Goal: Task Accomplishment & Management: Manage account settings

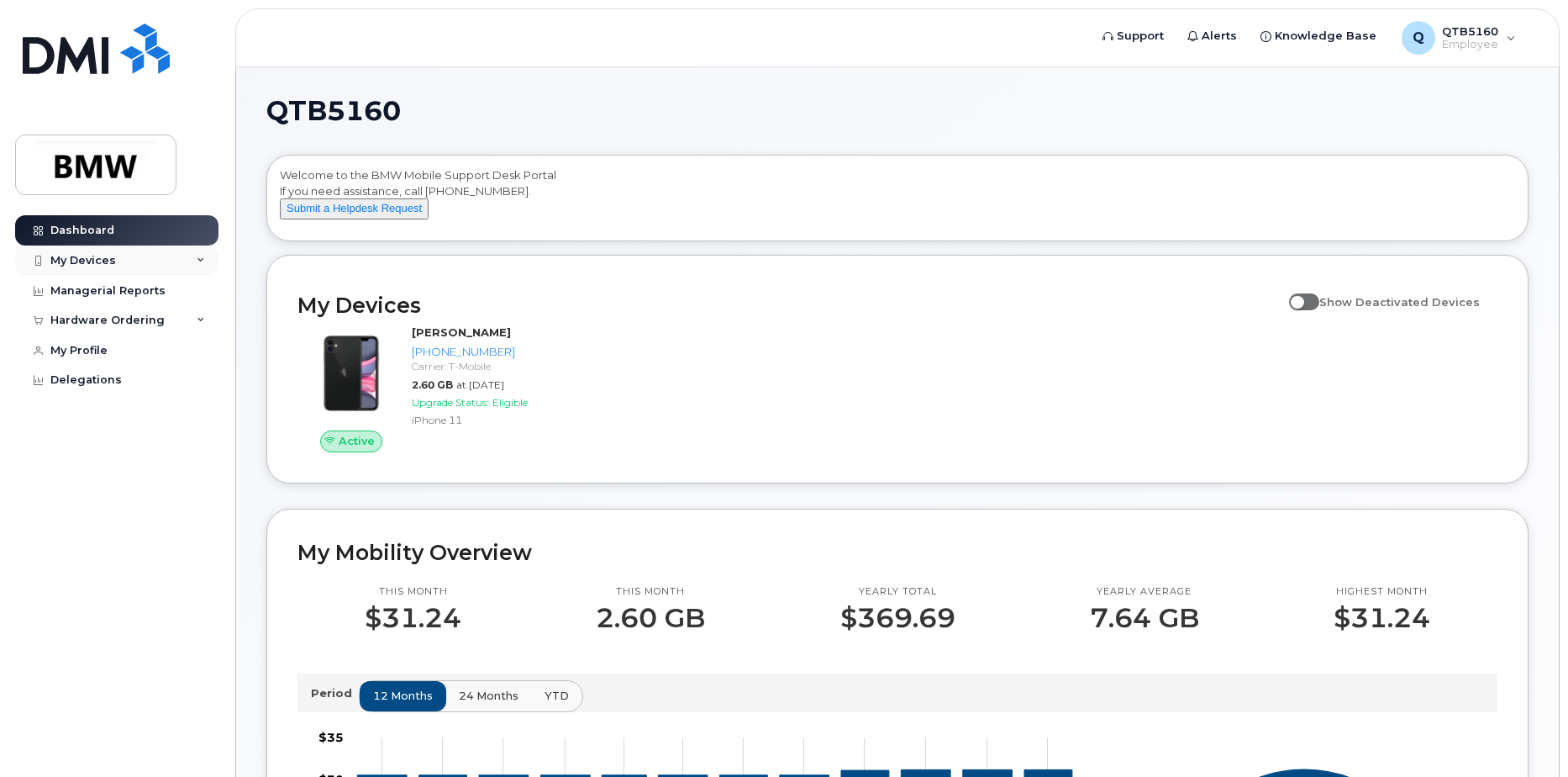
click at [84, 258] on div "My Devices" at bounding box center [83, 261] width 66 height 13
click at [198, 262] on icon at bounding box center [201, 261] width 9 height 9
click at [126, 261] on div "My Devices" at bounding box center [117, 261] width 203 height 30
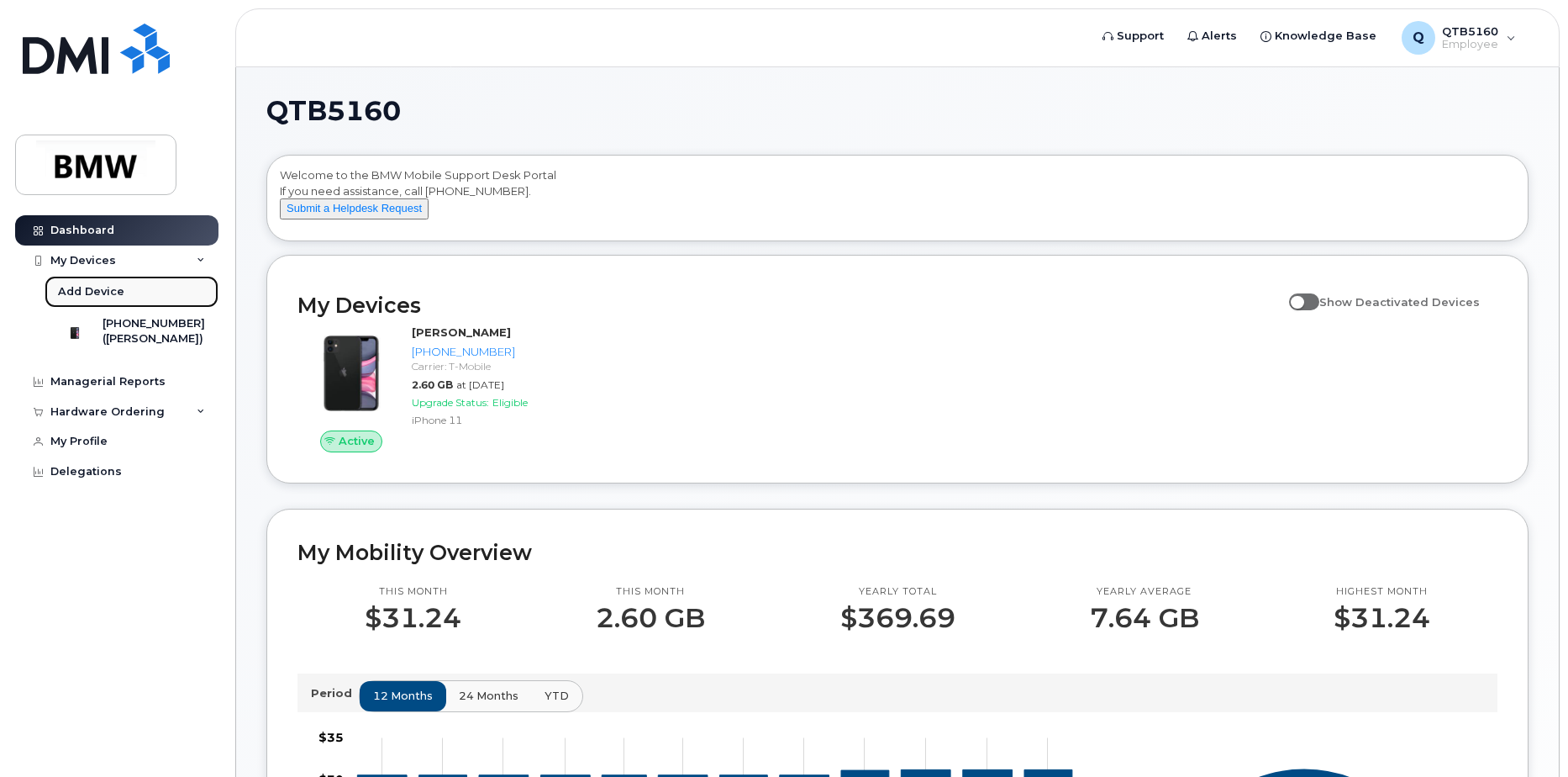
click at [95, 291] on div "Add Device" at bounding box center [91, 292] width 67 height 15
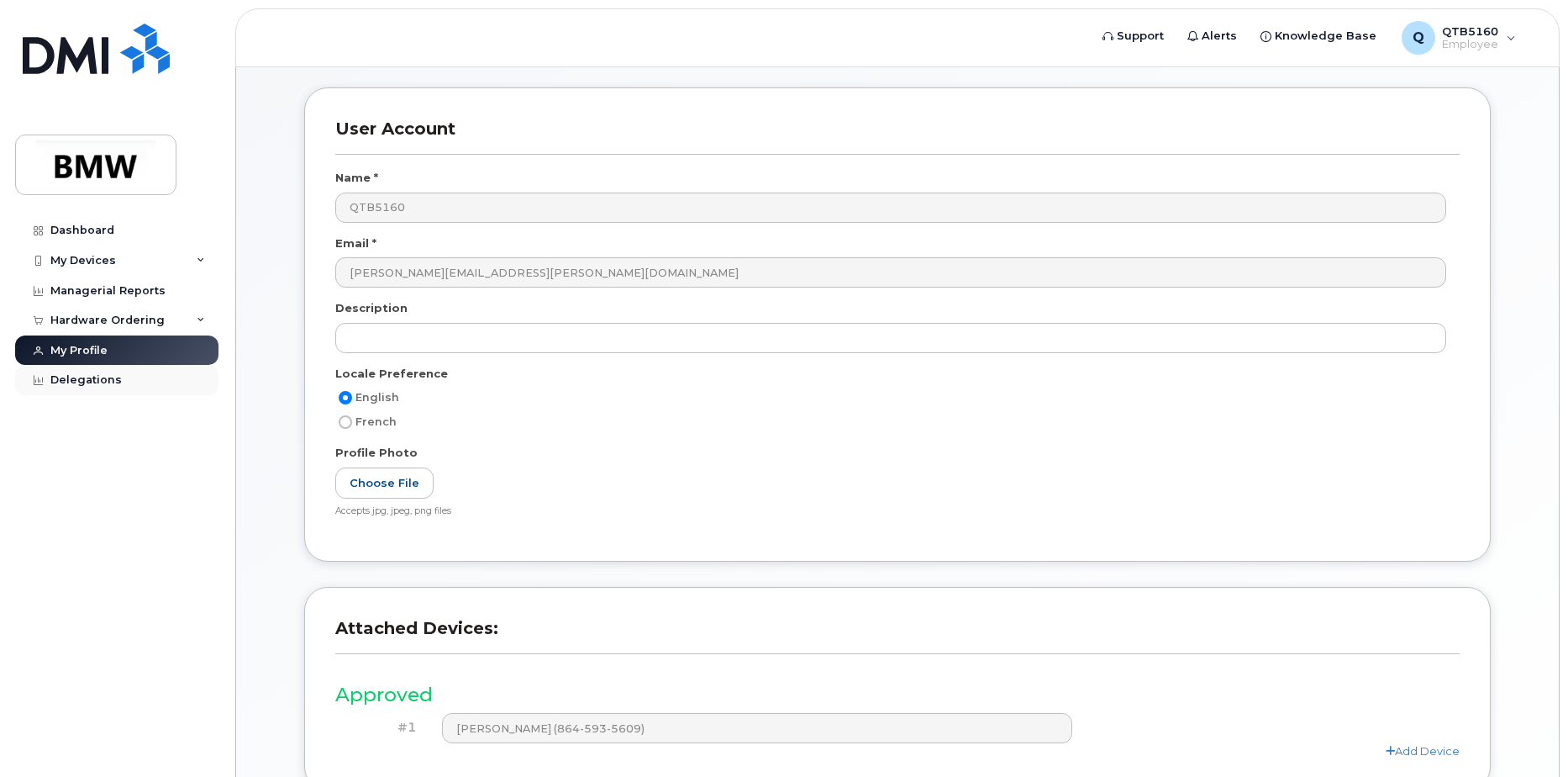
scroll to position [140, 0]
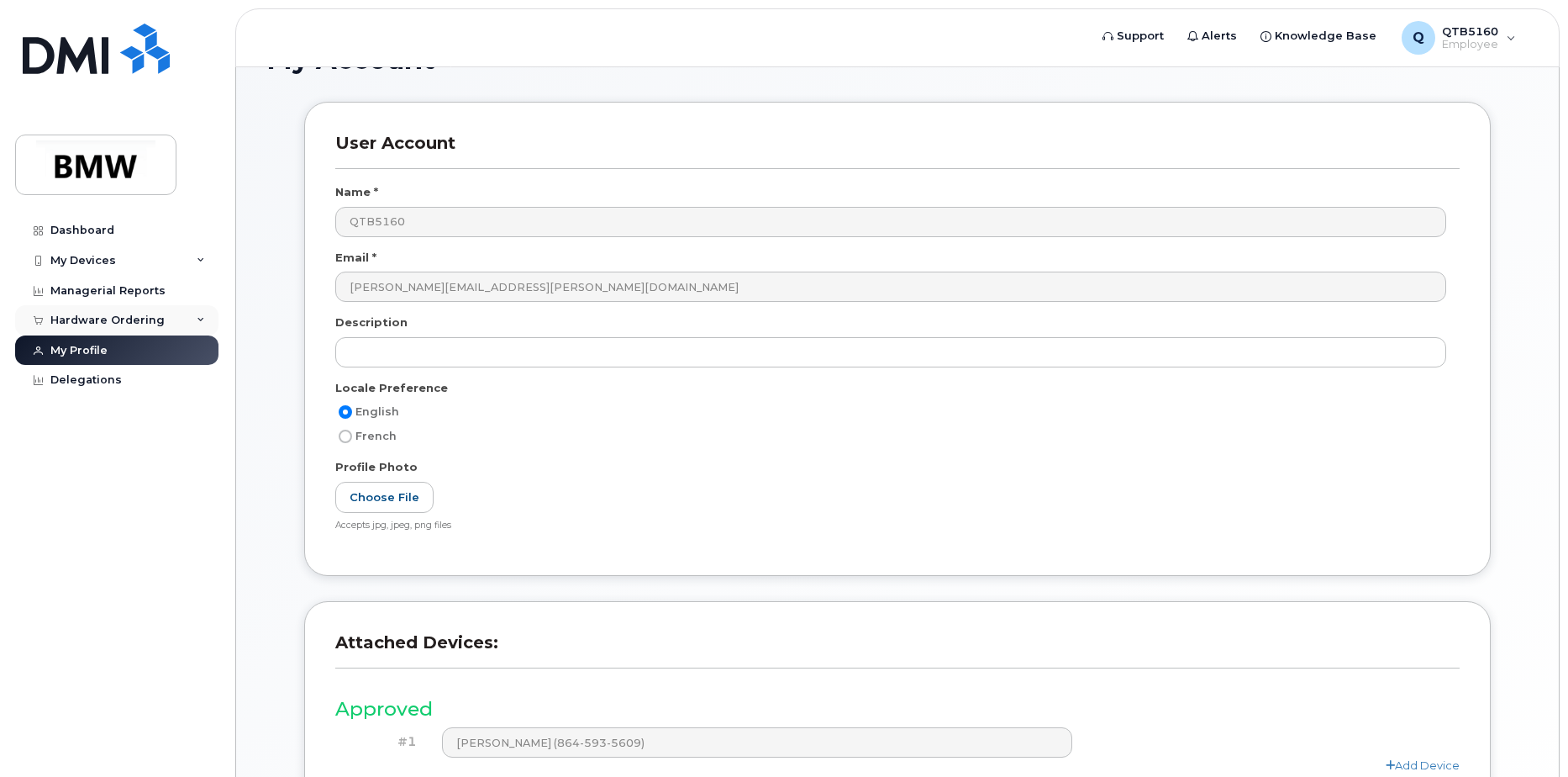
click at [98, 325] on div "Hardware Ordering" at bounding box center [107, 321] width 114 height 13
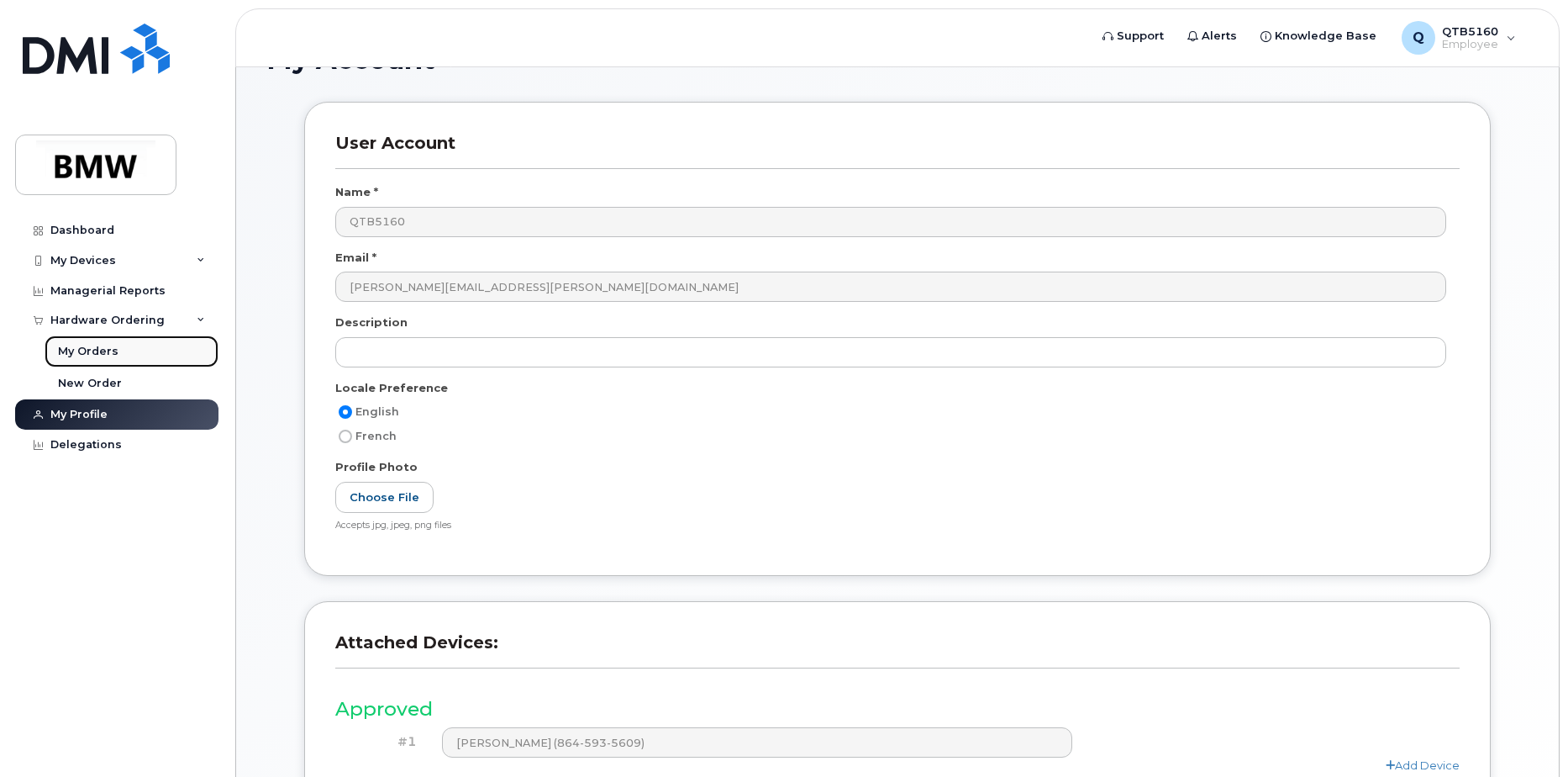
click at [94, 354] on div "My Orders" at bounding box center [88, 352] width 61 height 15
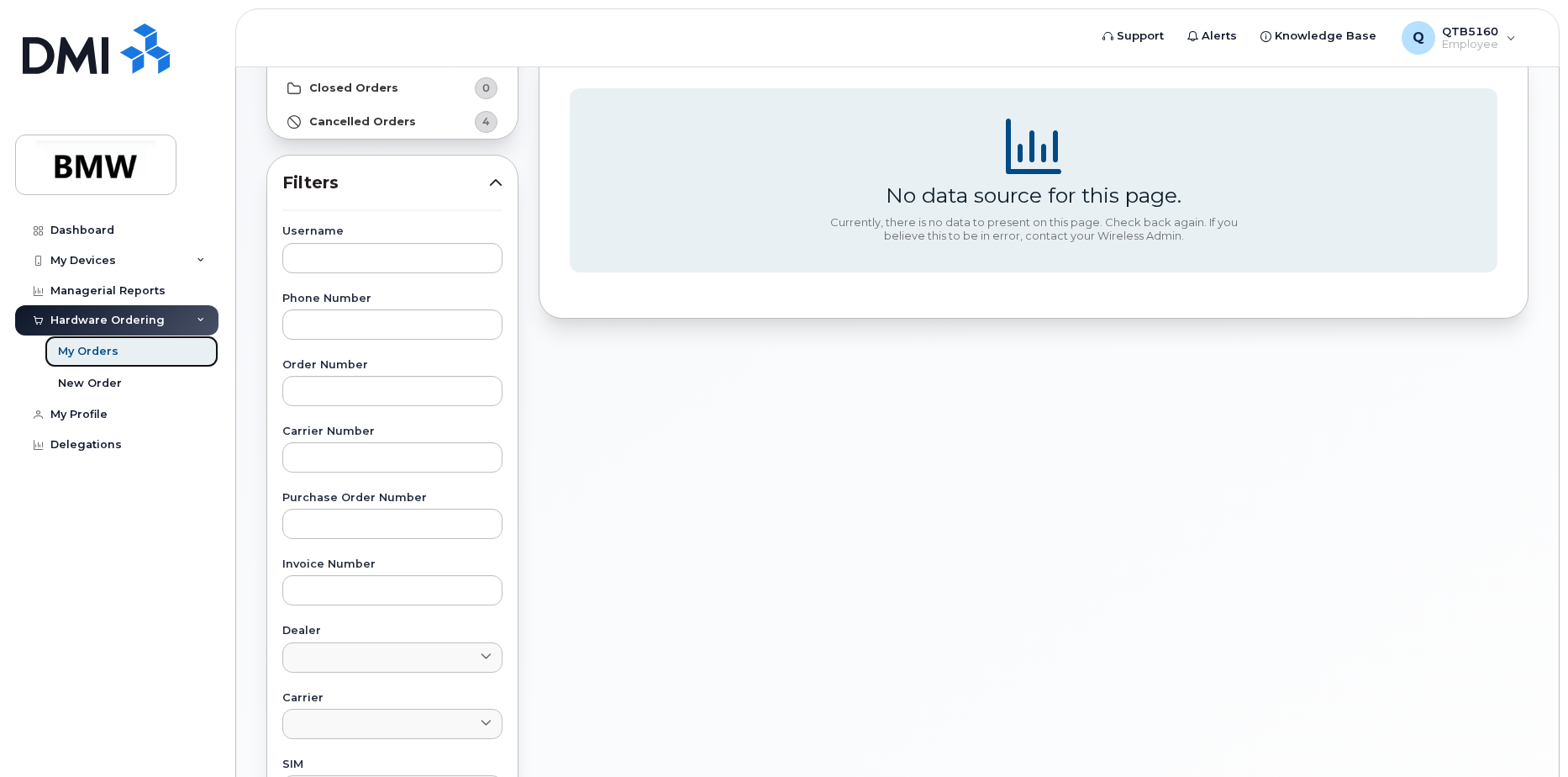
scroll to position [252, 0]
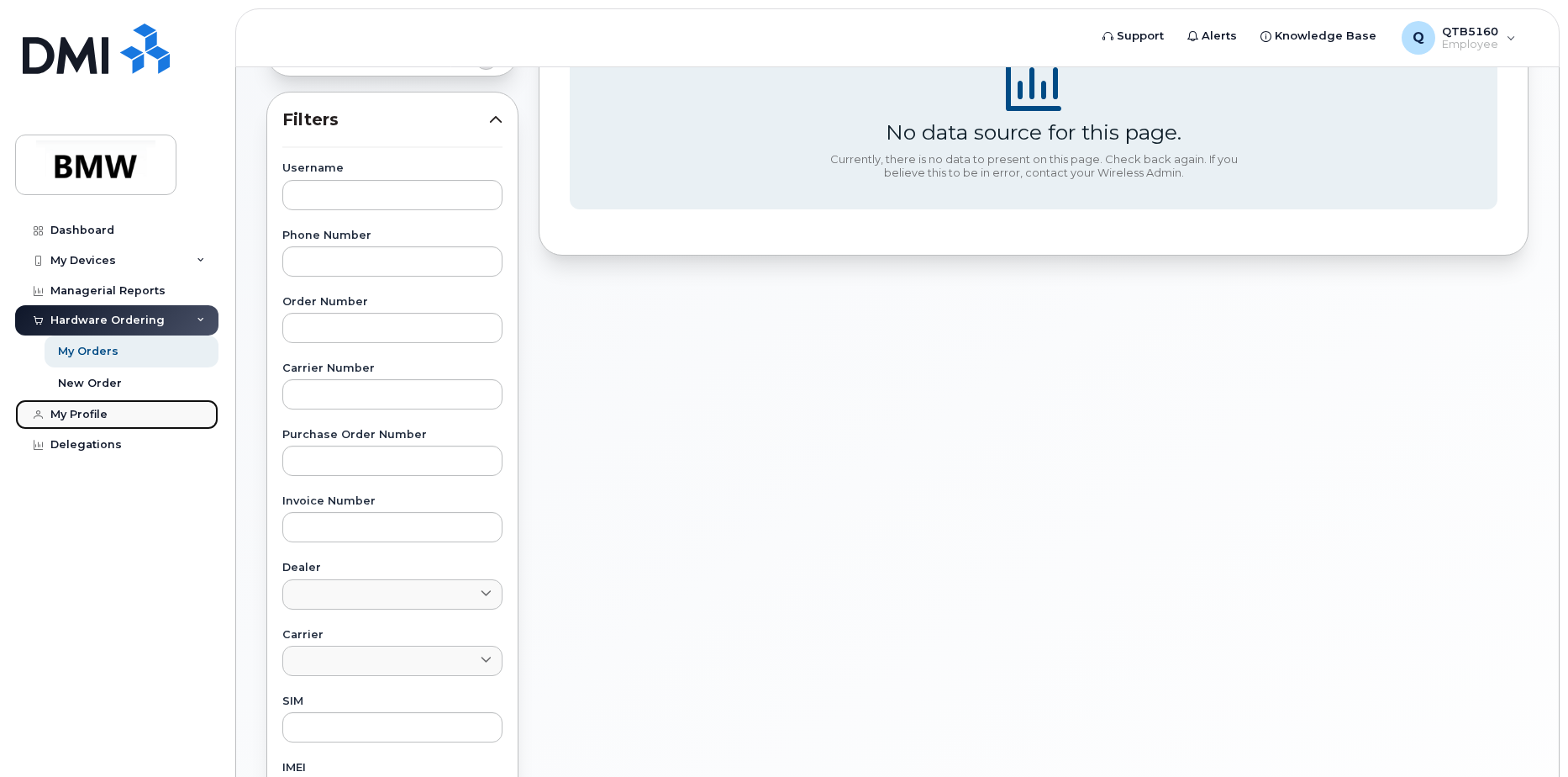
click at [89, 412] on div "My Profile" at bounding box center [79, 415] width 57 height 13
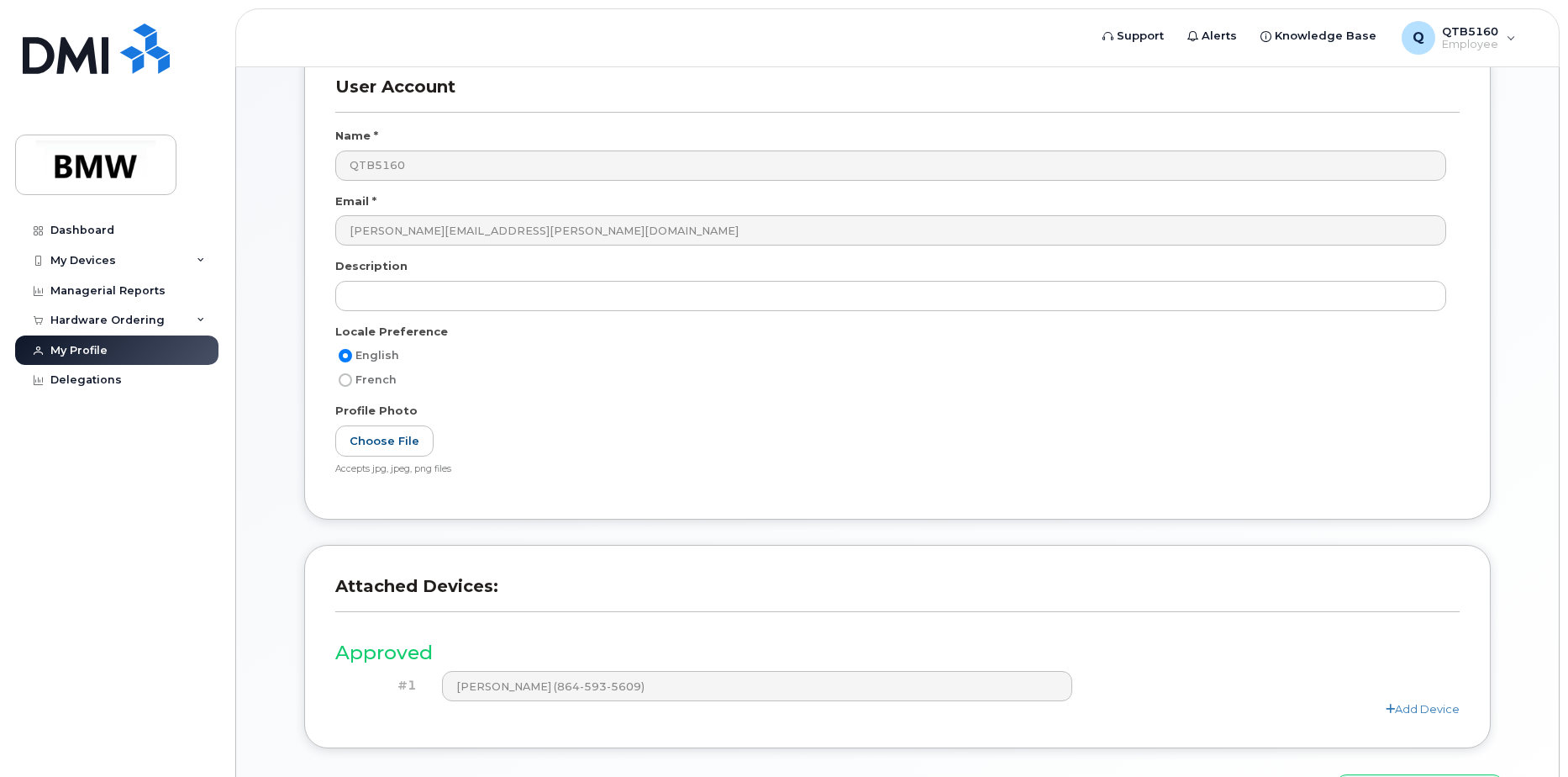
scroll to position [308, 0]
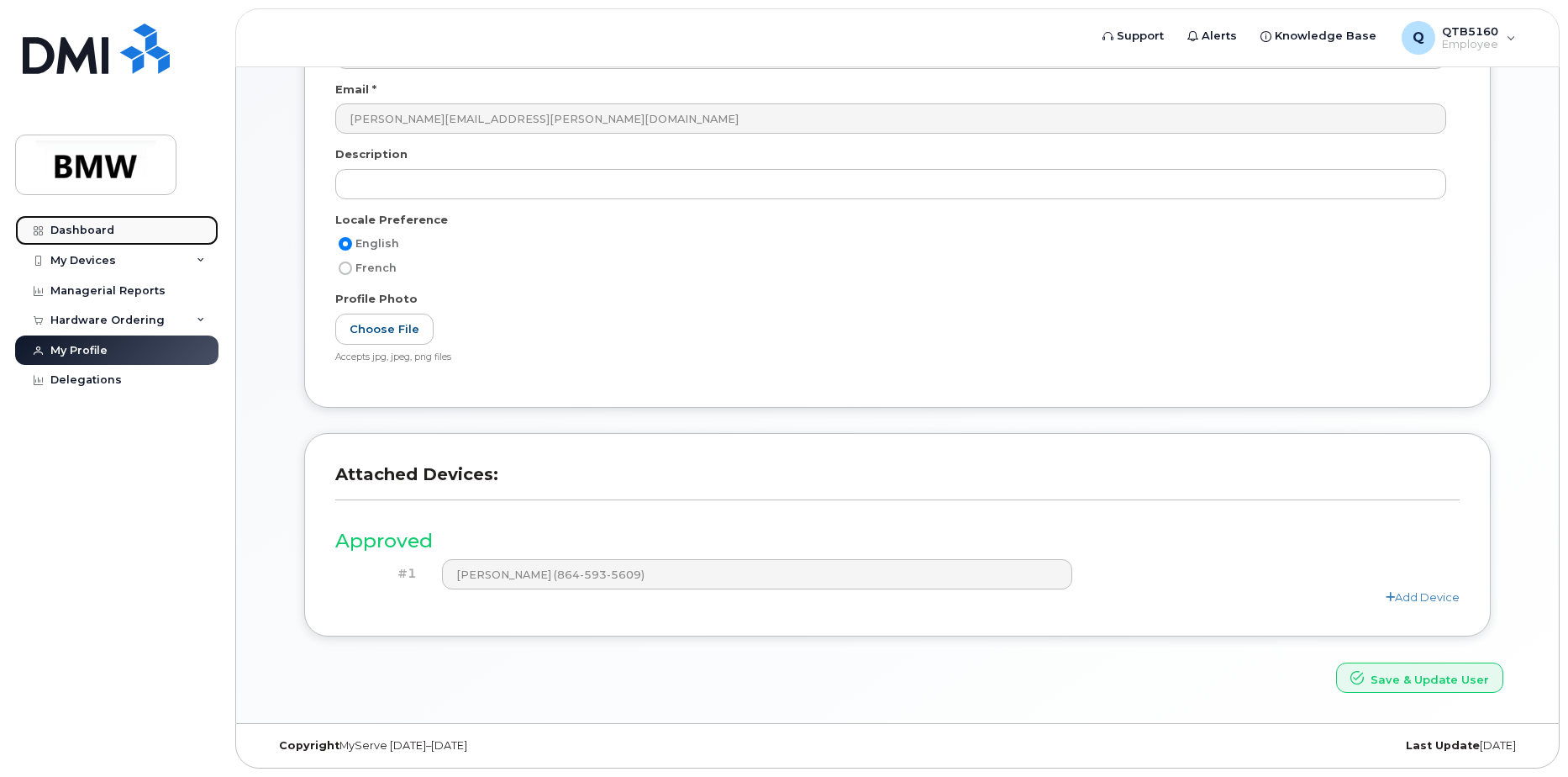
click at [74, 220] on link "Dashboard" at bounding box center [117, 230] width 203 height 30
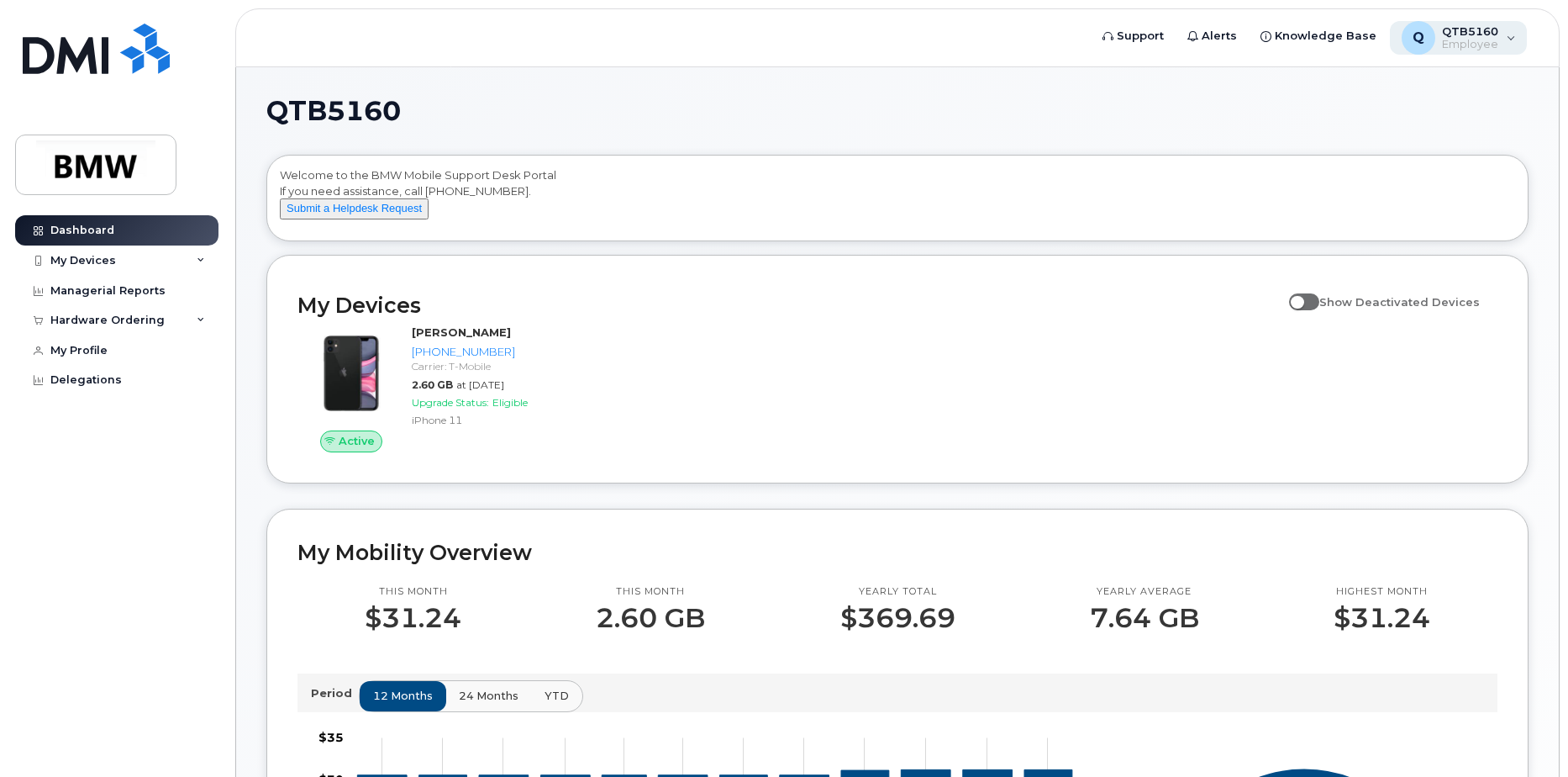
click at [1503, 39] on div "Q QTB5160 Employee" at bounding box center [1459, 37] width 138 height 33
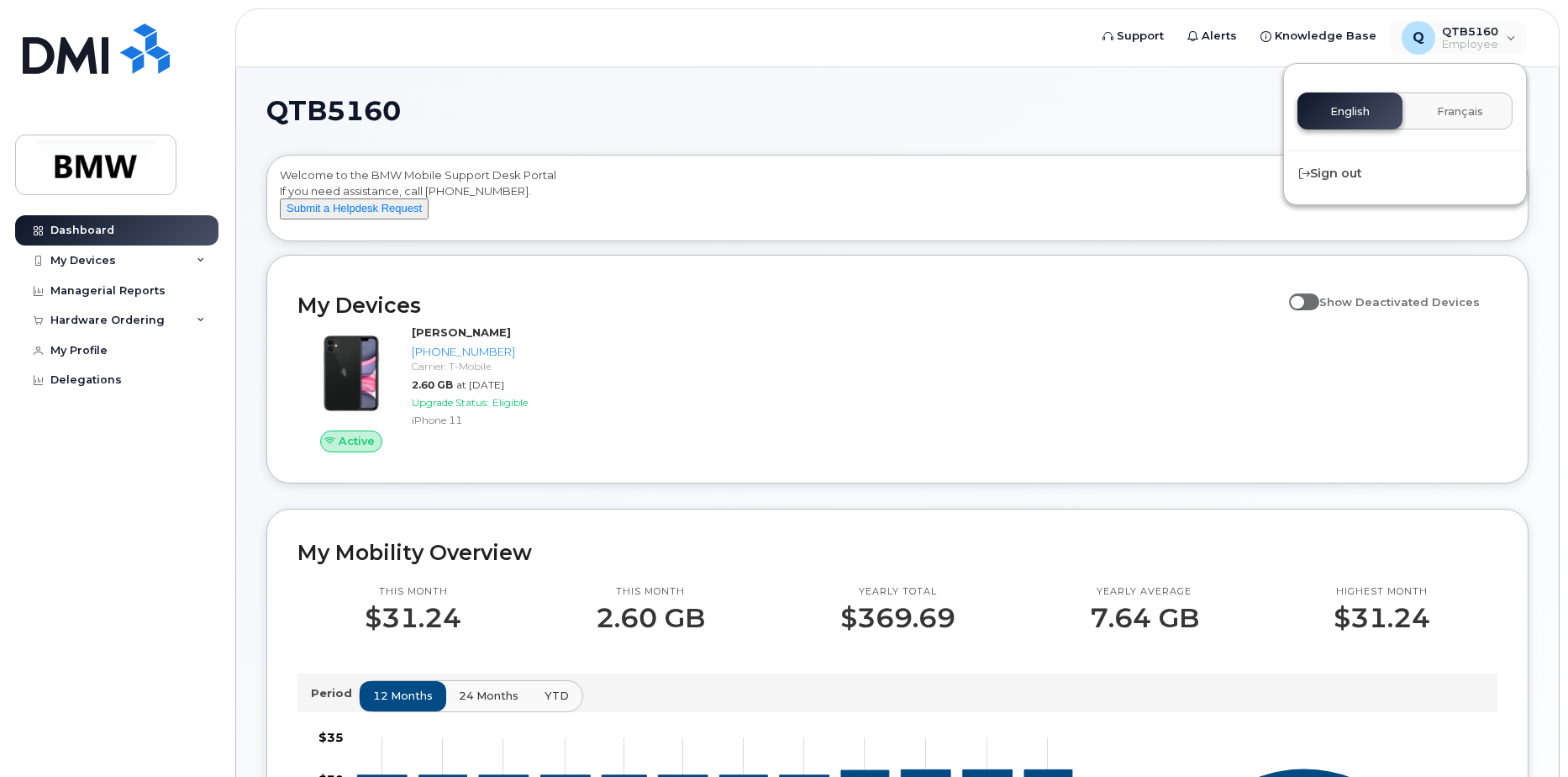
click at [1099, 101] on h1 "QTB5160" at bounding box center [893, 111] width 1254 height 27
click at [188, 322] on div "Hardware Ordering" at bounding box center [117, 321] width 203 height 30
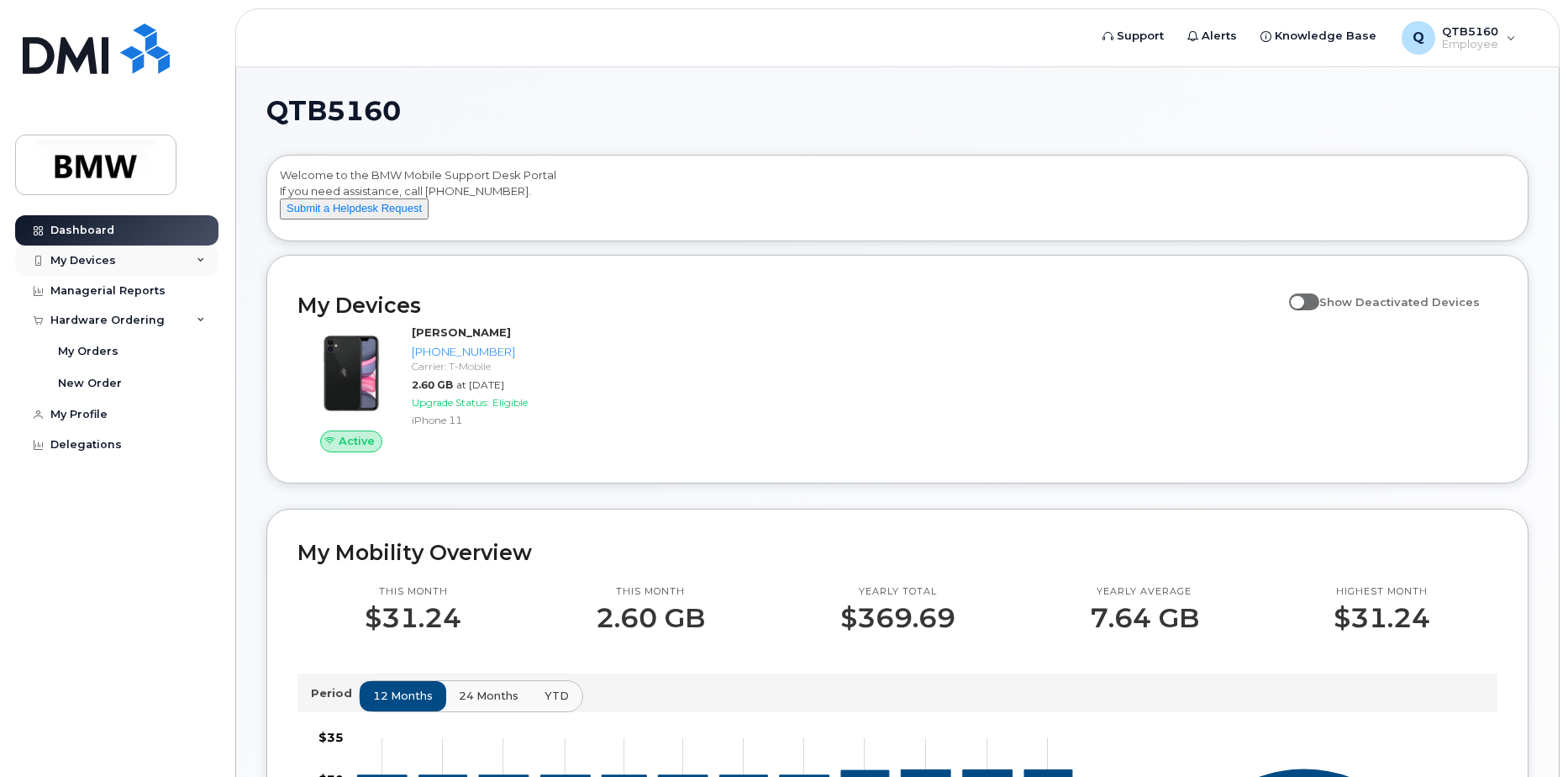
click at [202, 267] on div "My Devices" at bounding box center [117, 261] width 203 height 30
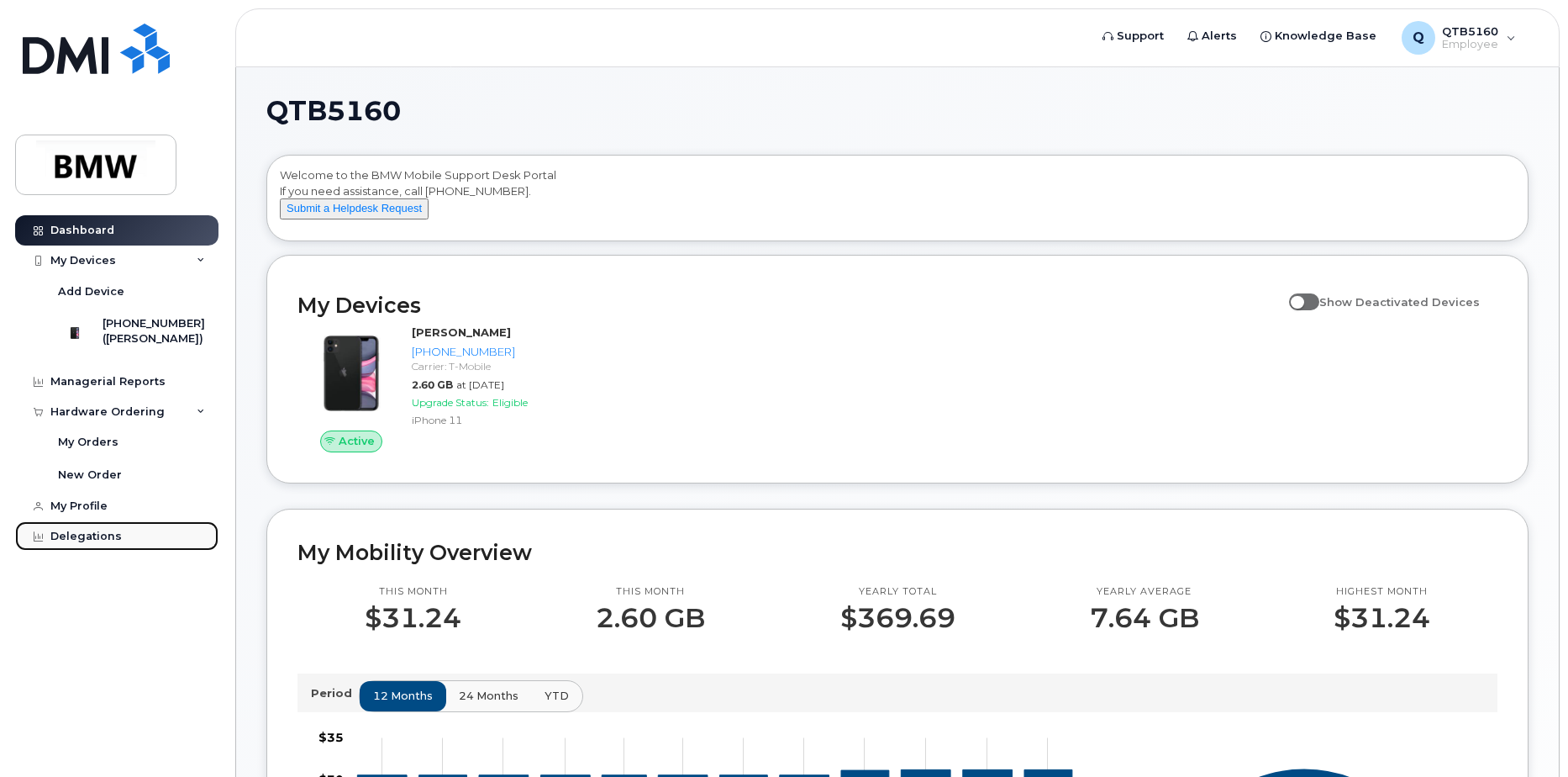
click at [72, 543] on div "Delegations" at bounding box center [86, 536] width 71 height 13
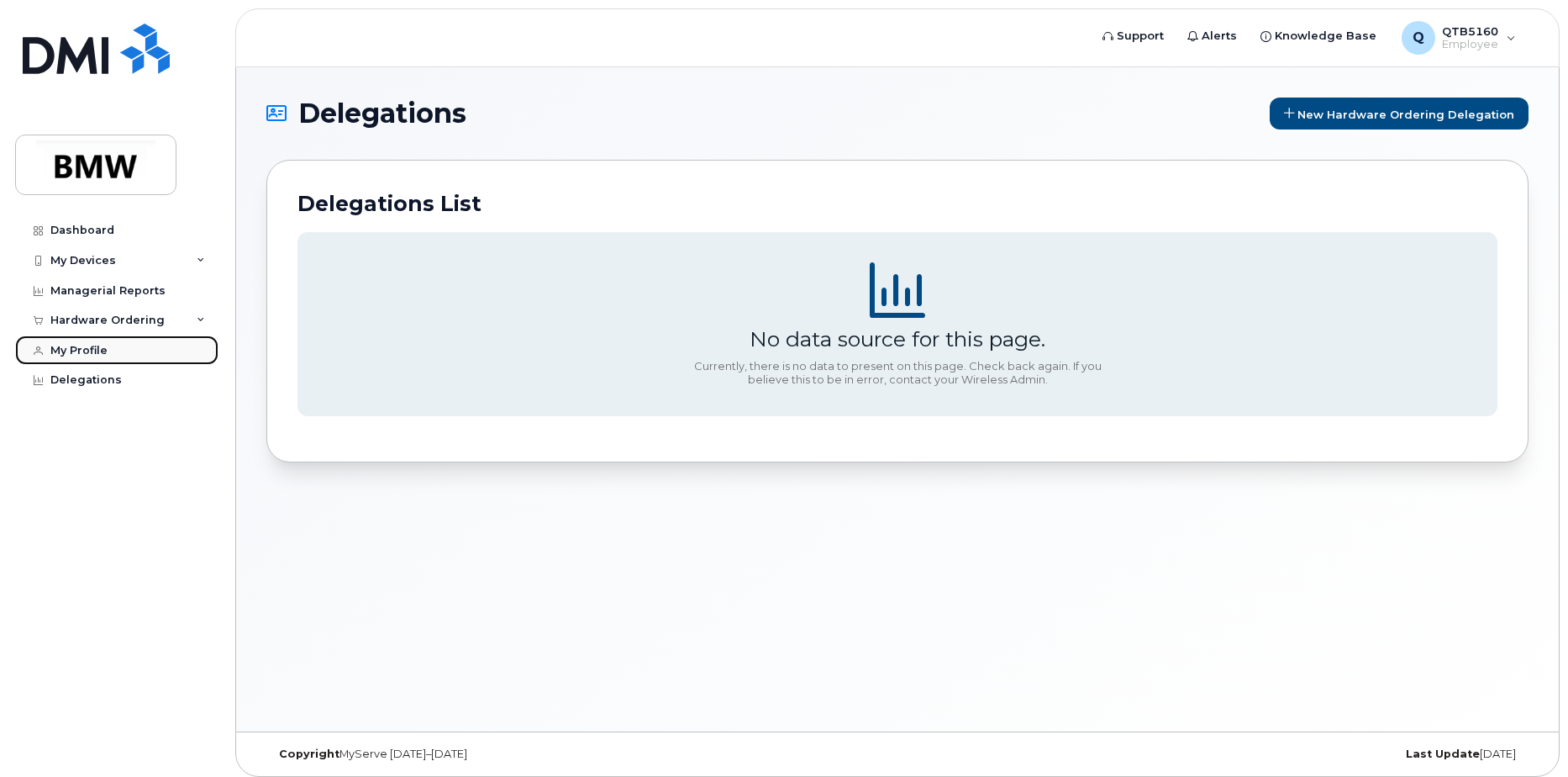
click at [73, 351] on div "My Profile" at bounding box center [79, 351] width 57 height 13
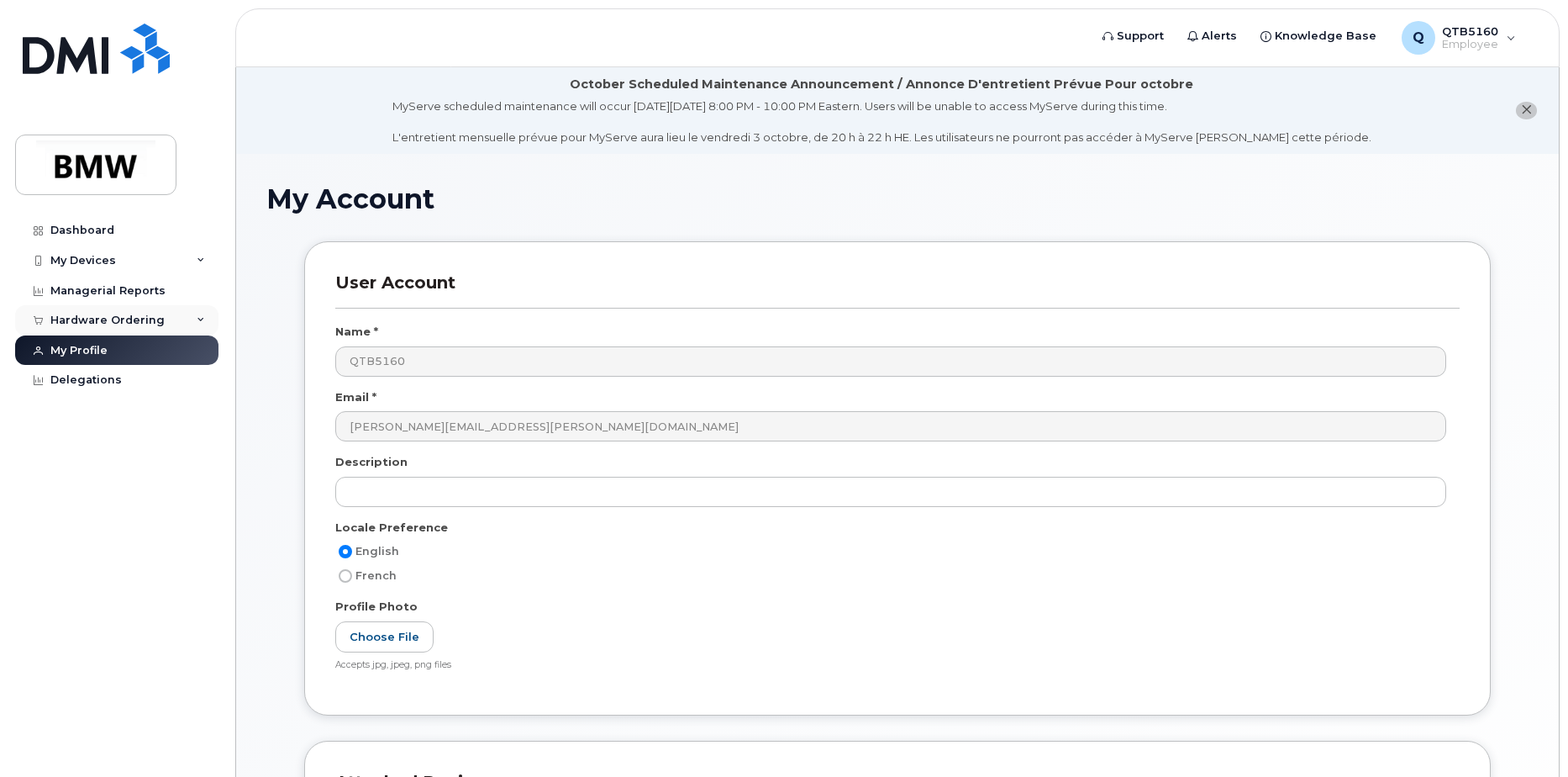
click at [100, 320] on div "Hardware Ordering" at bounding box center [107, 321] width 114 height 13
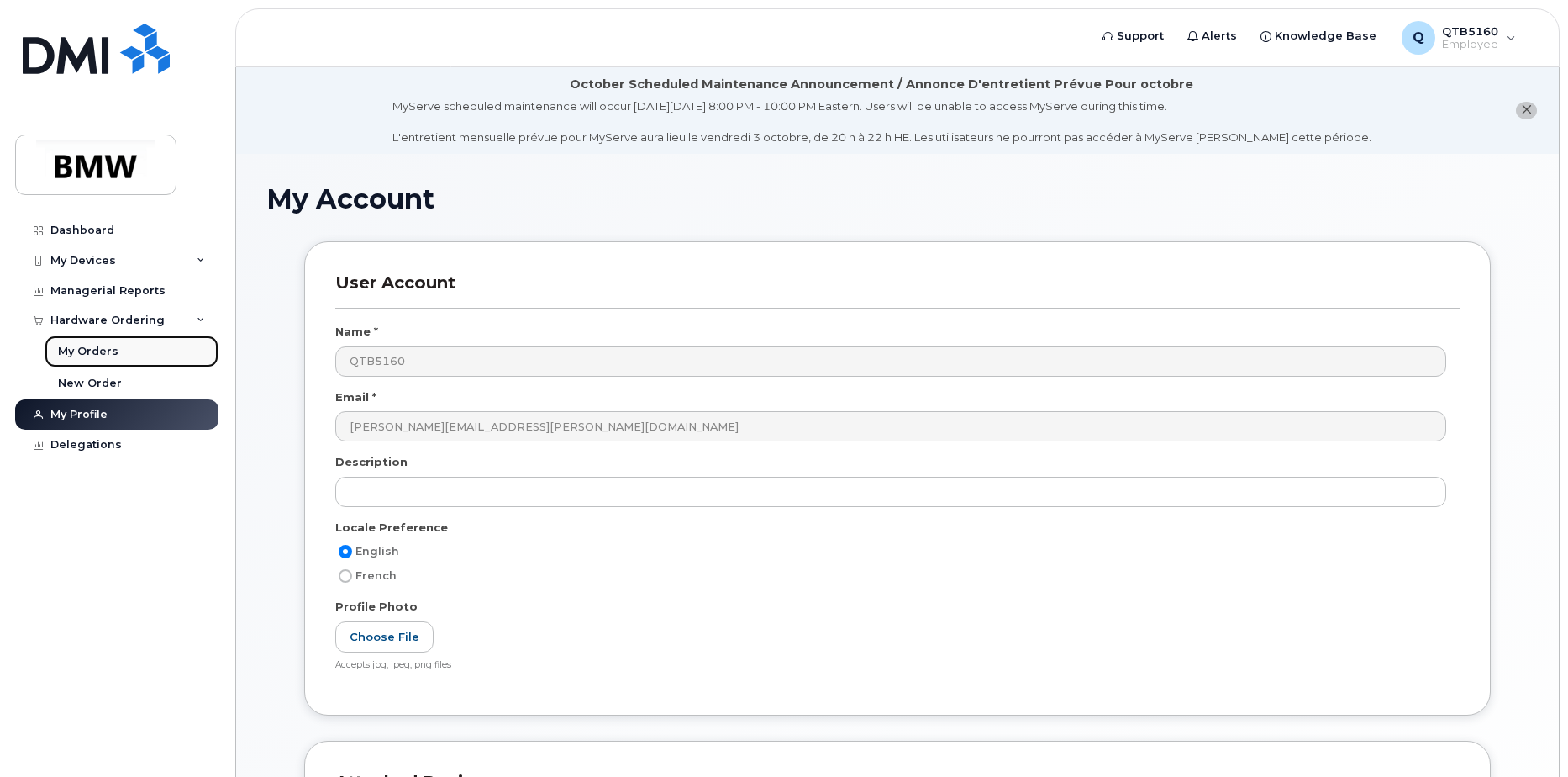
click at [85, 352] on div "My Orders" at bounding box center [88, 352] width 61 height 15
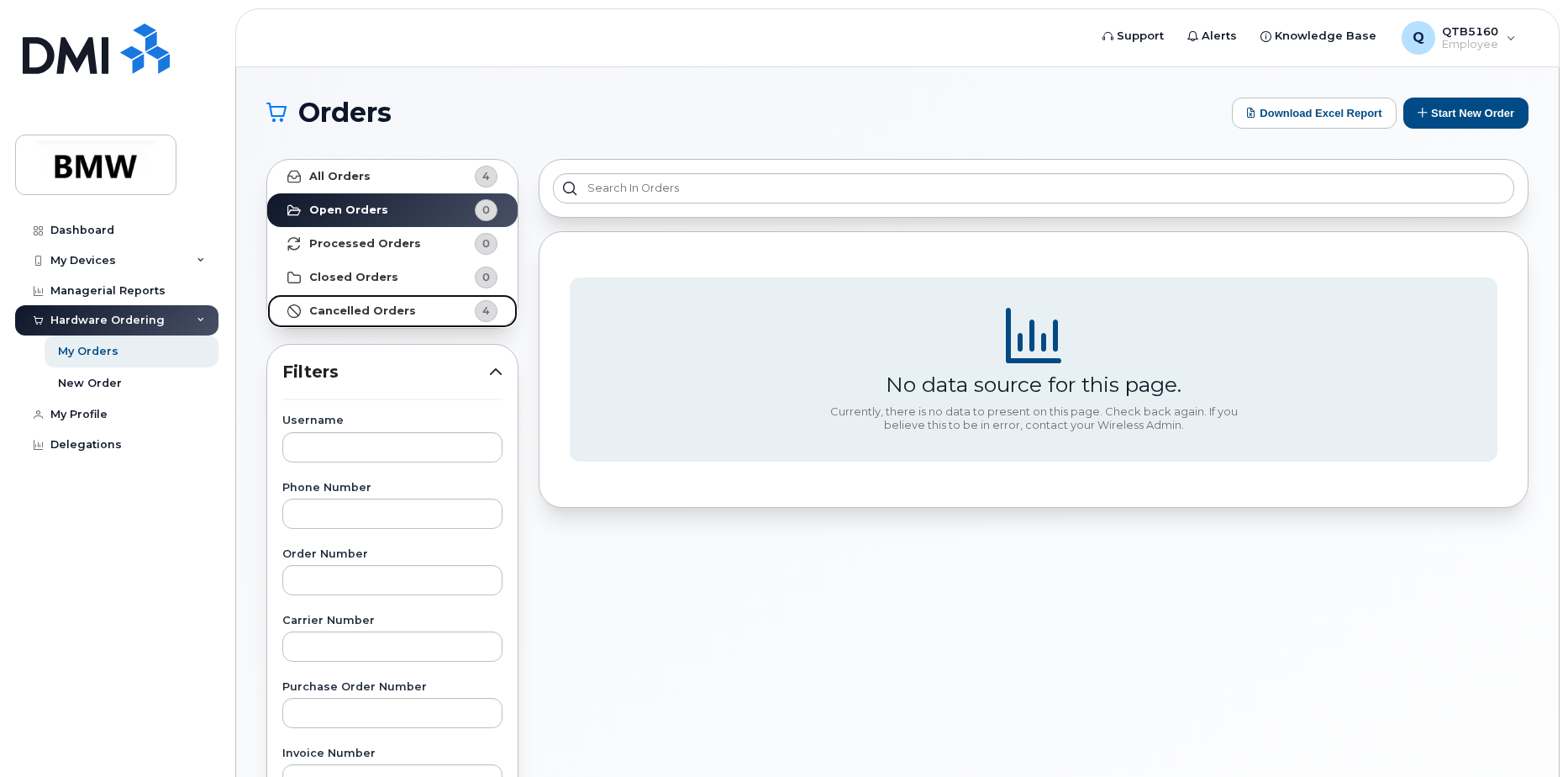
click at [380, 310] on strong "Cancelled Orders" at bounding box center [362, 311] width 106 height 13
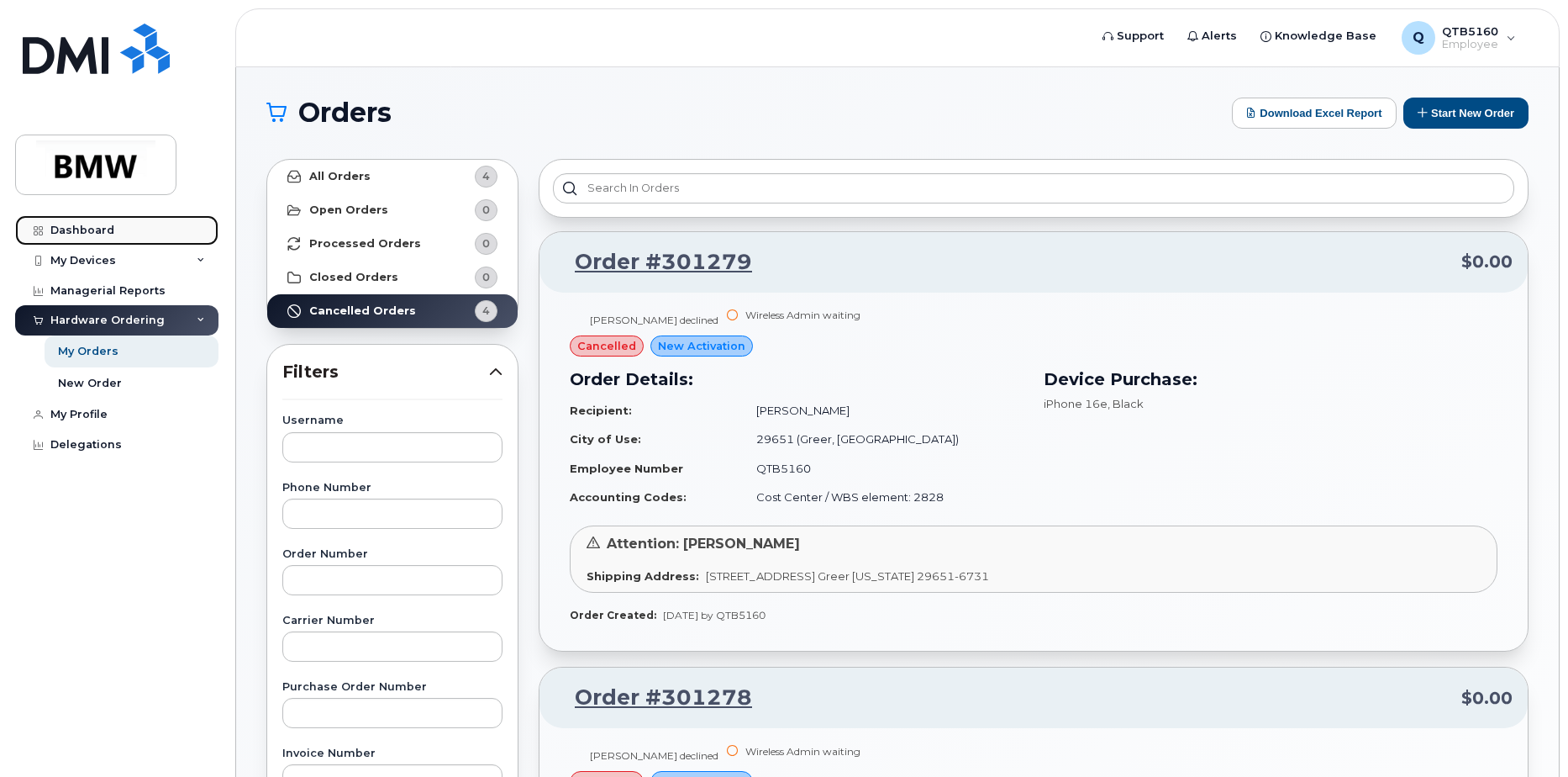
drag, startPoint x: 71, startPoint y: 226, endPoint x: 88, endPoint y: 226, distance: 17.0
click at [71, 226] on div "Dashboard" at bounding box center [82, 230] width 64 height 13
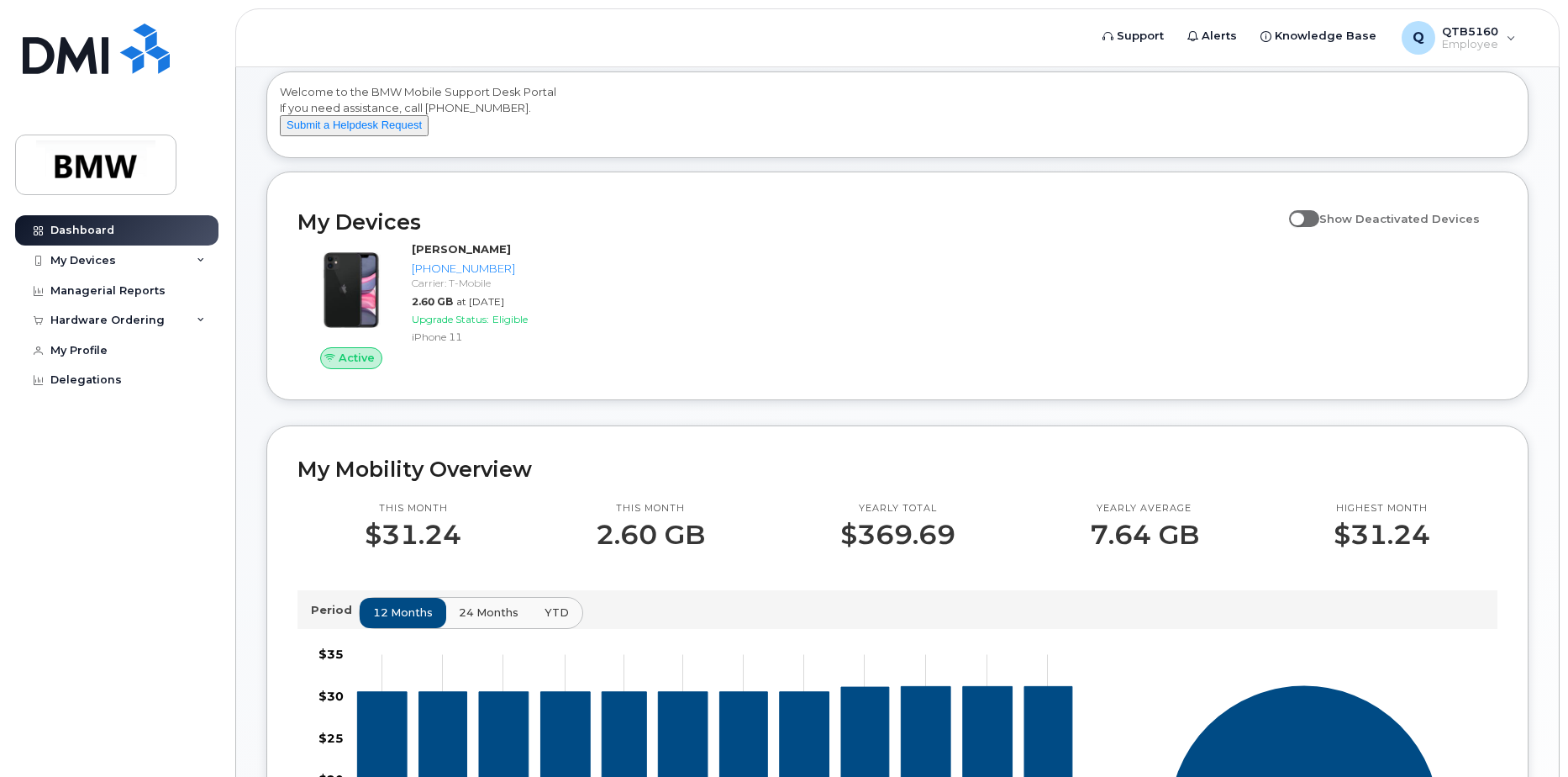
scroll to position [84, 0]
click at [1303, 215] on input "Show Deactivated Devices" at bounding box center [1296, 208] width 13 height 13
click at [1320, 226] on span at bounding box center [1305, 218] width 30 height 17
click at [1303, 215] on input "Show Deactivated Devices" at bounding box center [1296, 208] width 13 height 13
checkbox input "false"
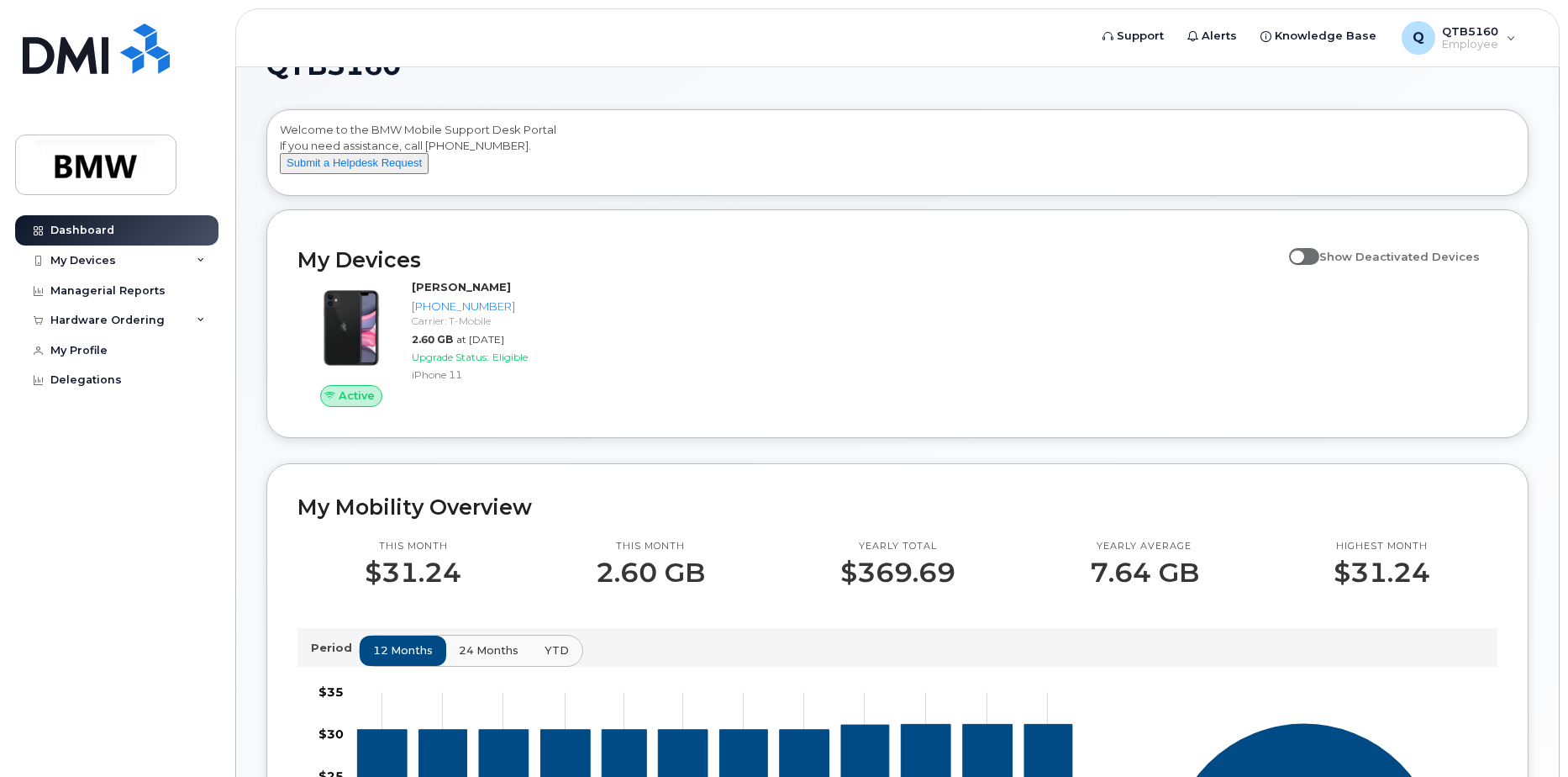
scroll to position [0, 0]
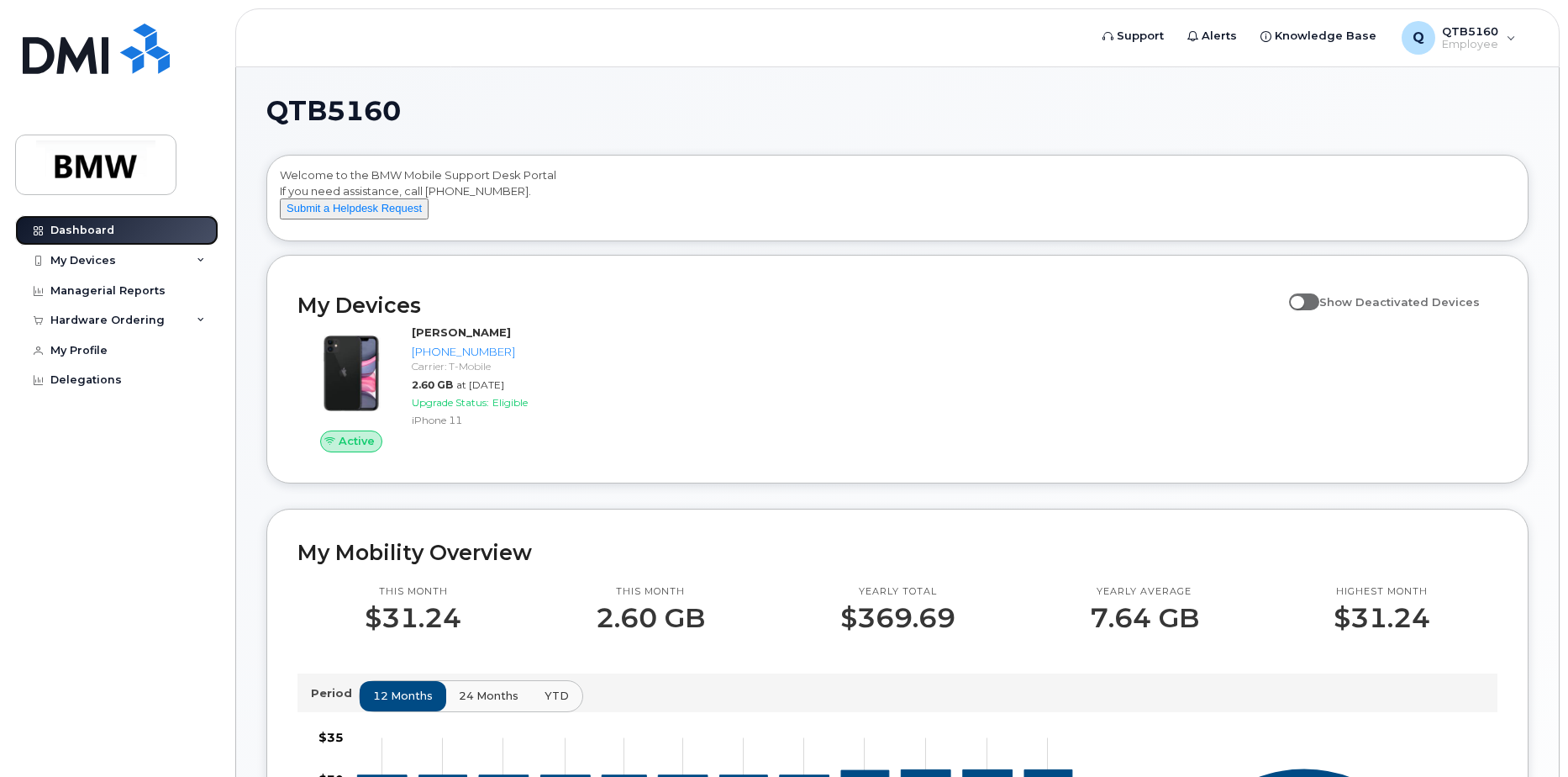
click at [62, 230] on div "Dashboard" at bounding box center [82, 230] width 64 height 13
